Goal: Information Seeking & Learning: Learn about a topic

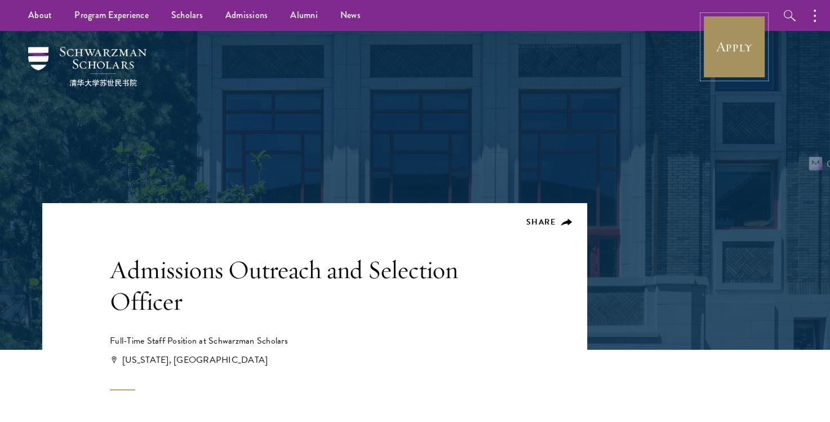
click at [713, 57] on link "Apply" at bounding box center [734, 46] width 63 height 63
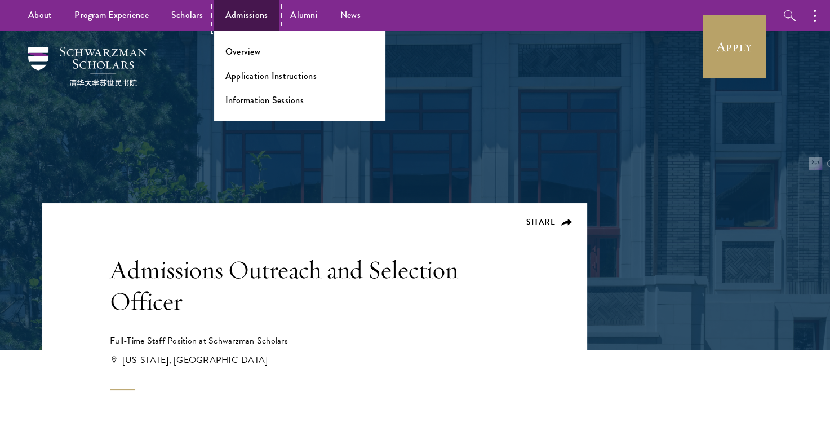
click at [242, 16] on link "Admissions" at bounding box center [246, 15] width 65 height 31
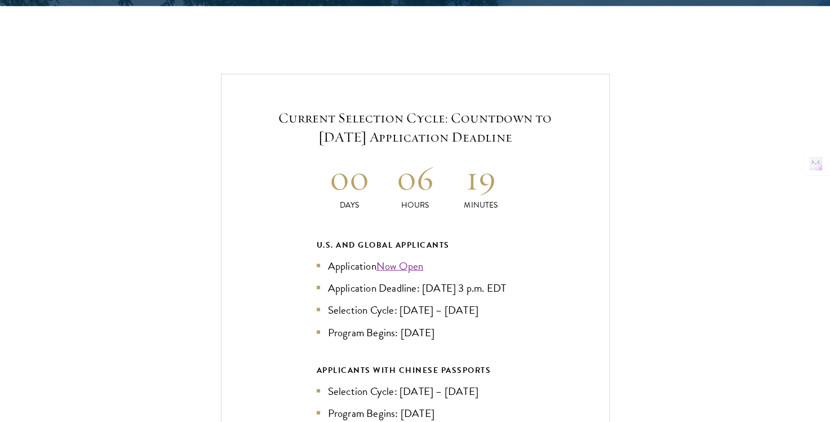
scroll to position [2373, 0]
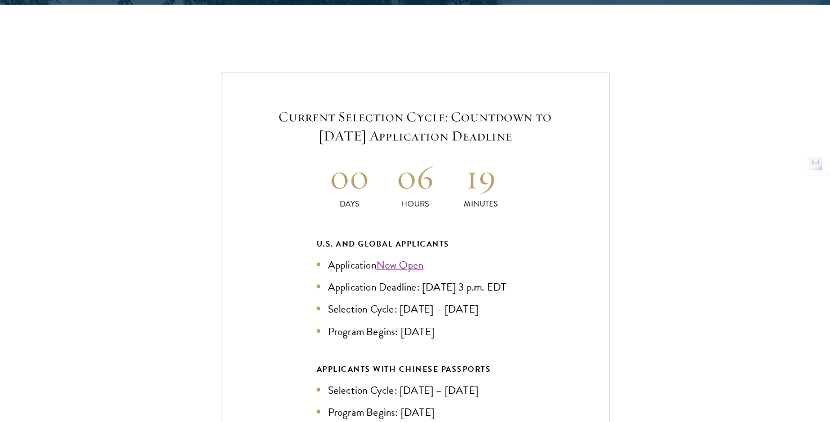
click at [555, 220] on div "Current Selection Cycle: Countdown to [DATE] Application Deadline 00 Days 06 Ho…" at bounding box center [415, 313] width 389 height 480
